Goal: Book appointment/travel/reservation

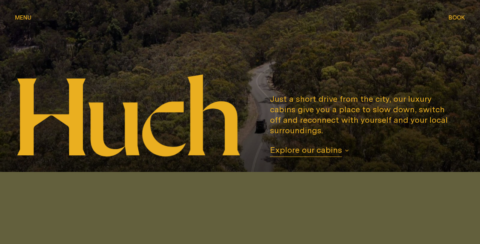
scroll to position [64, 0]
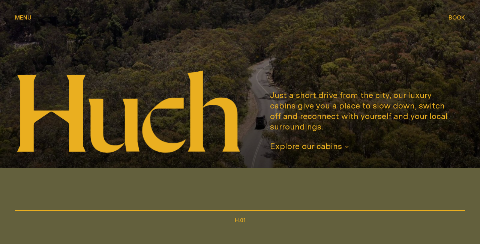
click at [347, 146] on icon "button" at bounding box center [346, 146] width 3 height 1
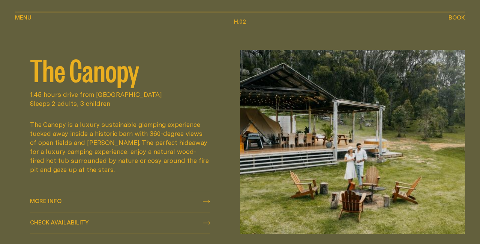
scroll to position [562, 0]
click at [207, 199] on icon at bounding box center [206, 200] width 7 height 3
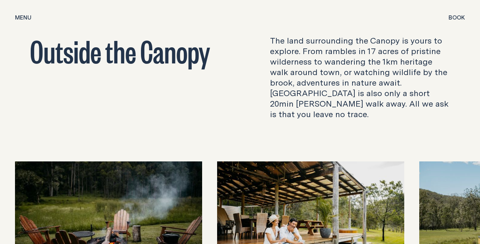
scroll to position [2075, 0]
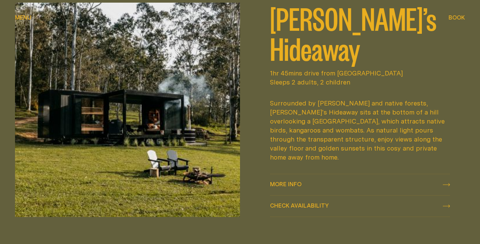
scroll to position [309, 0]
click at [290, 181] on span "More info" at bounding box center [285, 184] width 31 height 6
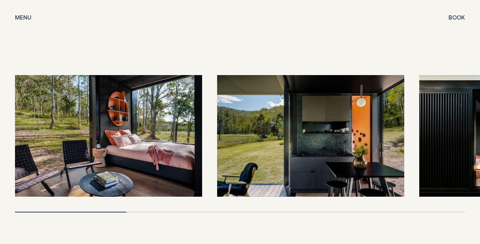
scroll to position [1488, 0]
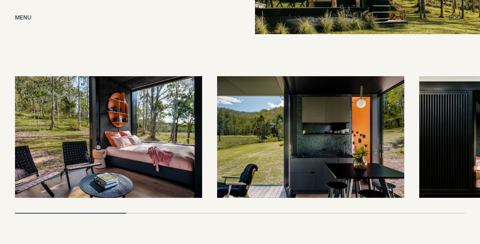
click at [279, 150] on img at bounding box center [310, 136] width 187 height 121
click at [409, 212] on div at bounding box center [240, 212] width 450 height 1
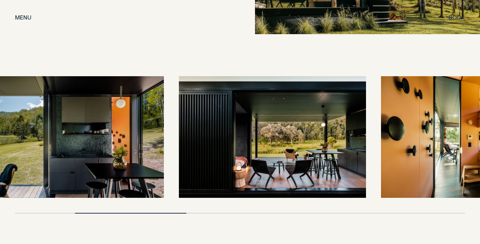
drag, startPoint x: 438, startPoint y: 166, endPoint x: 197, endPoint y: 183, distance: 241.8
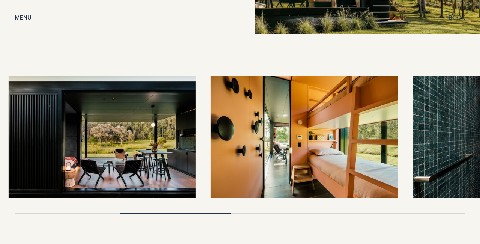
drag, startPoint x: 387, startPoint y: 150, endPoint x: 152, endPoint y: 153, distance: 234.9
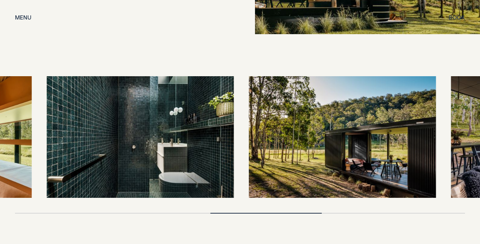
drag, startPoint x: 318, startPoint y: 151, endPoint x: 125, endPoint y: 173, distance: 194.2
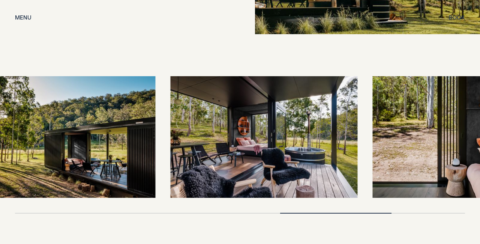
drag, startPoint x: 320, startPoint y: 160, endPoint x: 66, endPoint y: 178, distance: 253.9
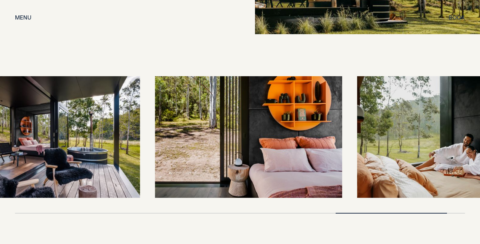
drag, startPoint x: 350, startPoint y: 164, endPoint x: 55, endPoint y: 170, distance: 295.3
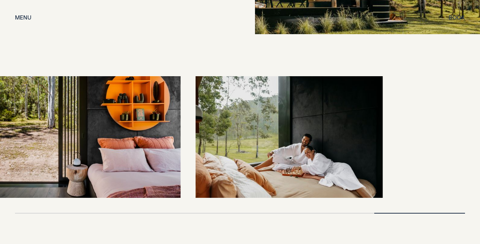
drag, startPoint x: 312, startPoint y: 150, endPoint x: 90, endPoint y: 175, distance: 223.6
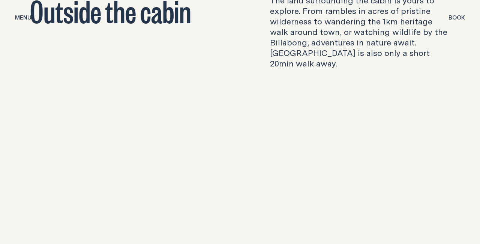
scroll to position [2175, 0]
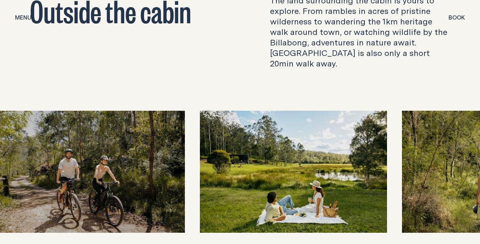
drag, startPoint x: 358, startPoint y: 204, endPoint x: 120, endPoint y: 233, distance: 240.1
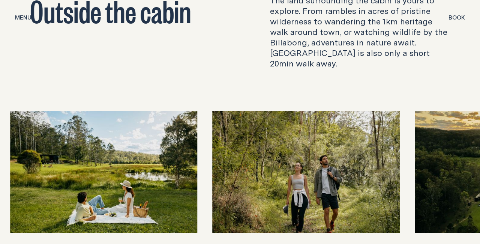
drag, startPoint x: 360, startPoint y: 183, endPoint x: 75, endPoint y: 215, distance: 287.0
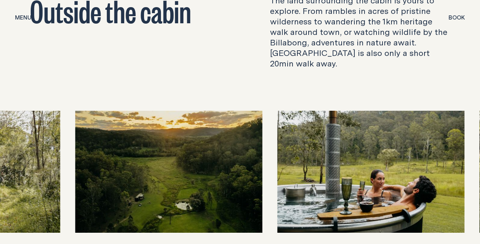
drag, startPoint x: 330, startPoint y: 177, endPoint x: 156, endPoint y: 193, distance: 174.5
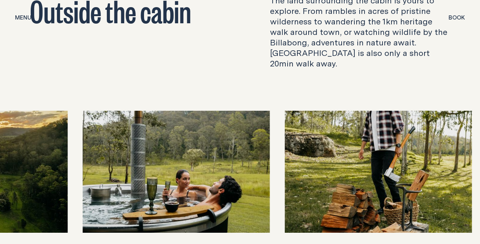
drag, startPoint x: 362, startPoint y: 164, endPoint x: 150, endPoint y: 177, distance: 211.7
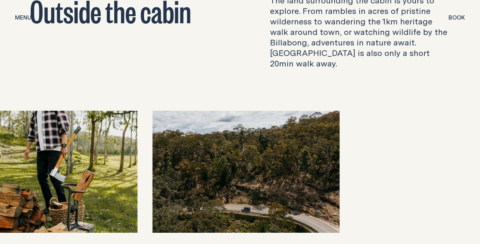
drag, startPoint x: 339, startPoint y: 161, endPoint x: 82, endPoint y: 183, distance: 257.5
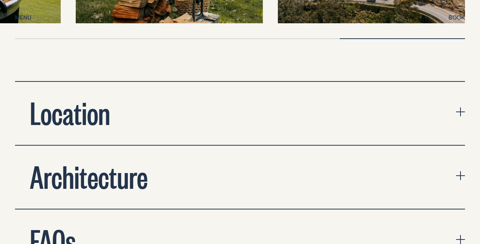
scroll to position [2389, 0]
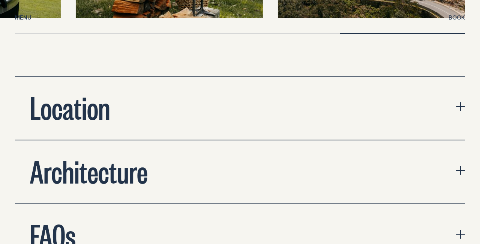
click at [462, 102] on icon "expand accordion" at bounding box center [460, 106] width 9 height 9
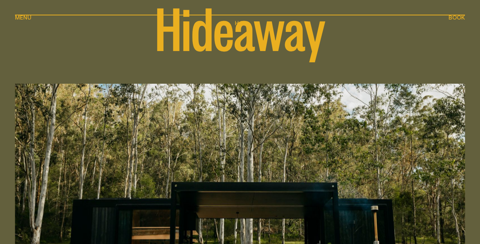
scroll to position [82, 0]
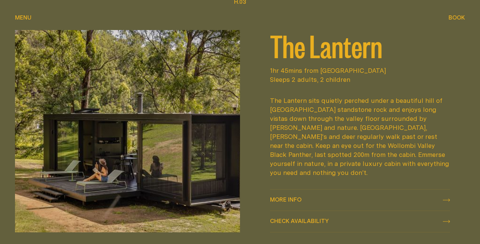
scroll to position [852, 0]
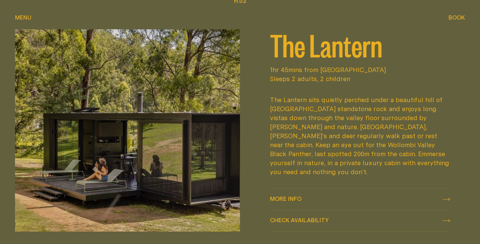
click at [282, 196] on span "More info" at bounding box center [285, 199] width 31 height 6
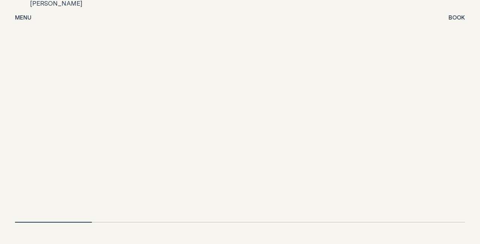
scroll to position [1593, 0]
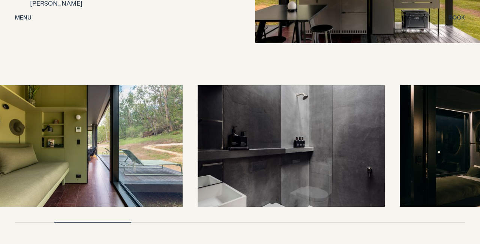
drag, startPoint x: 397, startPoint y: 140, endPoint x: 154, endPoint y: 172, distance: 245.3
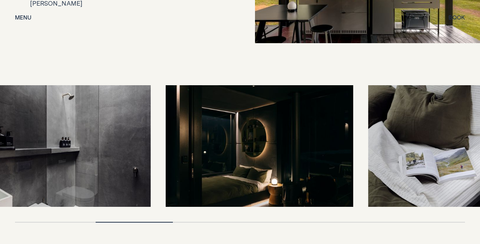
drag, startPoint x: 362, startPoint y: 142, endPoint x: 66, endPoint y: 162, distance: 295.9
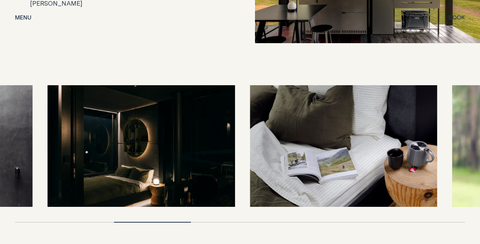
drag, startPoint x: 389, startPoint y: 138, endPoint x: 218, endPoint y: 156, distance: 171.5
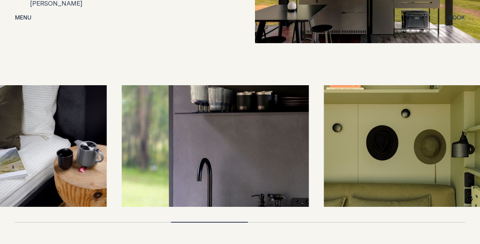
drag, startPoint x: 366, startPoint y: 134, endPoint x: 68, endPoint y: 170, distance: 299.6
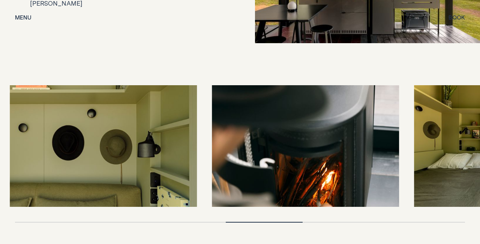
drag, startPoint x: 374, startPoint y: 140, endPoint x: 180, endPoint y: 146, distance: 194.5
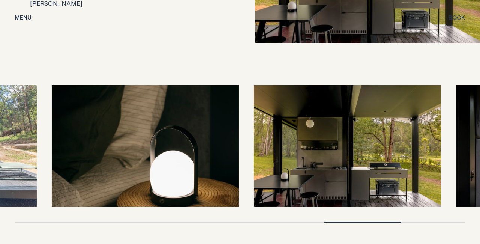
drag, startPoint x: 317, startPoint y: 149, endPoint x: 118, endPoint y: 155, distance: 198.7
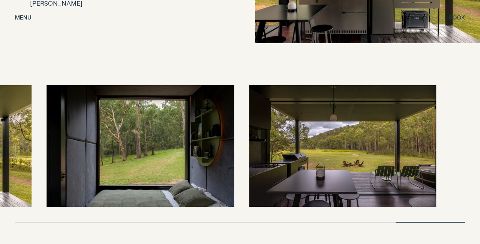
drag, startPoint x: 328, startPoint y: 140, endPoint x: 85, endPoint y: 169, distance: 244.4
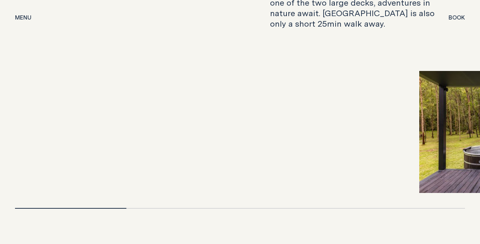
scroll to position [2447, 0]
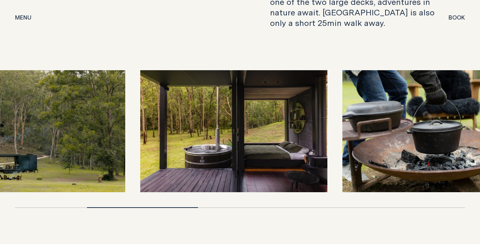
drag, startPoint x: 329, startPoint y: 99, endPoint x: 33, endPoint y: 127, distance: 297.3
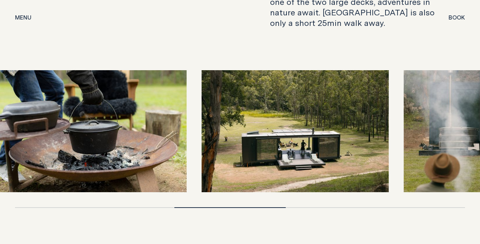
drag, startPoint x: 329, startPoint y: 93, endPoint x: 183, endPoint y: 115, distance: 147.8
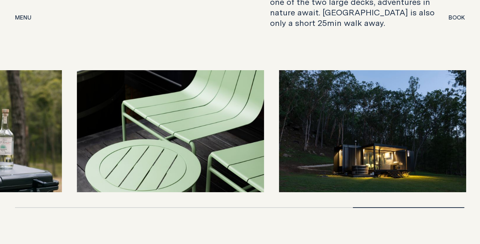
drag, startPoint x: 136, startPoint y: 96, endPoint x: 265, endPoint y: 98, distance: 128.2
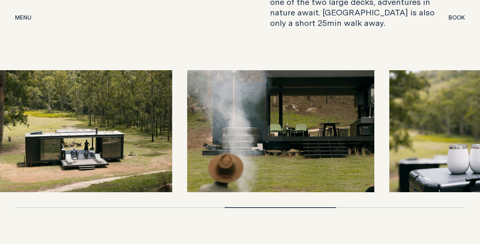
drag, startPoint x: 161, startPoint y: 94, endPoint x: 336, endPoint y: 101, distance: 174.4
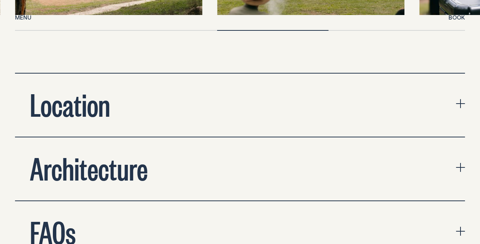
scroll to position [2349, 0]
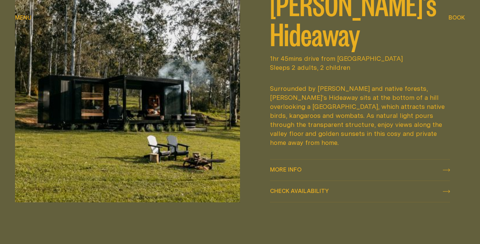
scroll to position [327, 0]
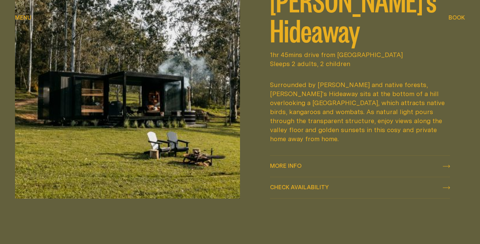
click at [447, 186] on icon "check availability" at bounding box center [445, 187] width 7 height 3
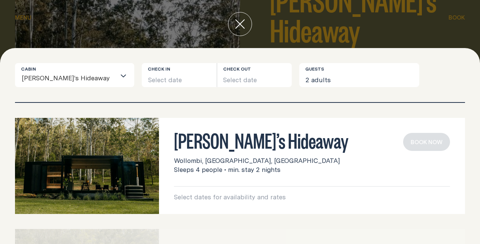
click at [157, 79] on button "Select date" at bounding box center [179, 75] width 75 height 24
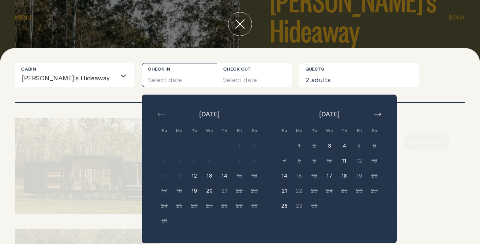
click at [374, 114] on icon "button" at bounding box center [377, 113] width 7 height 3
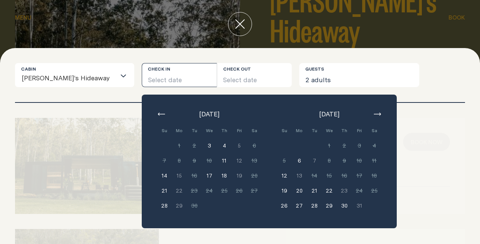
click at [291, 160] on button "6" at bounding box center [298, 160] width 15 height 15
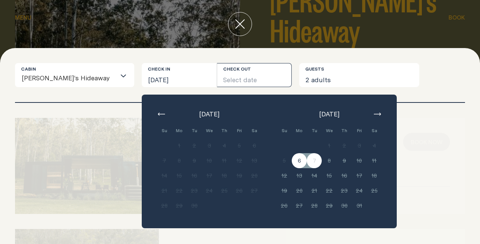
click at [291, 138] on div at bounding box center [298, 145] width 15 height 15
click at [291, 160] on button "6" at bounding box center [298, 160] width 15 height 15
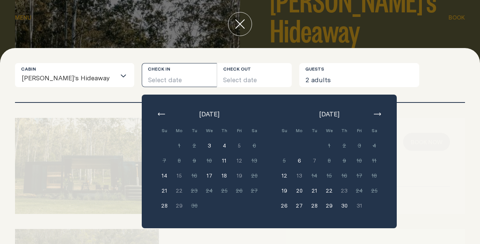
click at [276, 189] on button "19" at bounding box center [283, 190] width 15 height 15
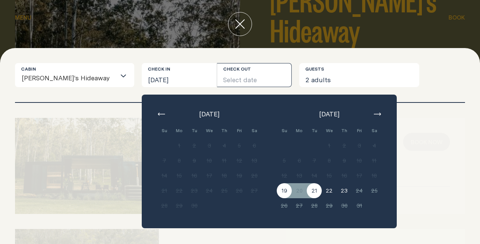
click at [306, 191] on button "21" at bounding box center [313, 190] width 15 height 15
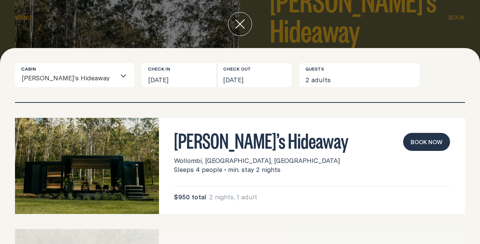
scroll to position [0, 0]
click at [306, 78] on button "2 adults" at bounding box center [359, 75] width 120 height 24
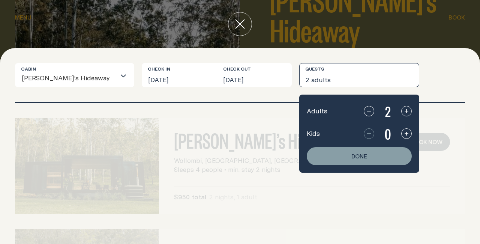
click at [403, 133] on icon "button" at bounding box center [406, 133] width 6 height 6
click at [336, 155] on button "Done" at bounding box center [358, 156] width 105 height 18
